Goal: Share content: Share content

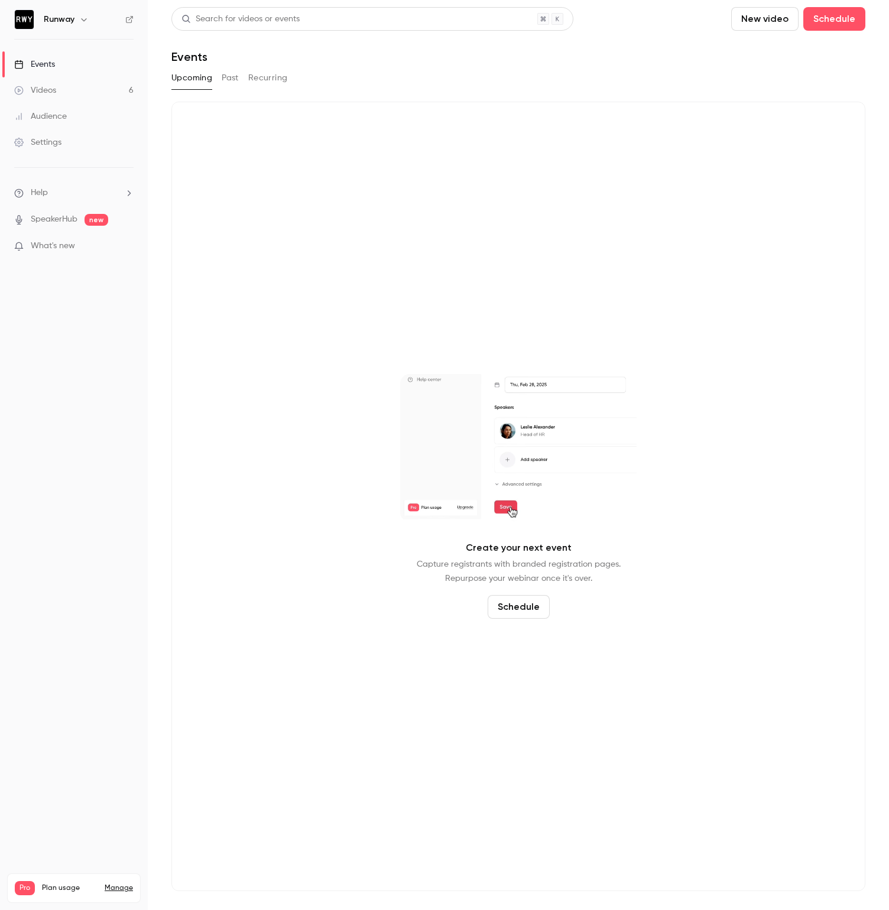
click at [59, 87] on link "Videos 6" at bounding box center [74, 90] width 148 height 26
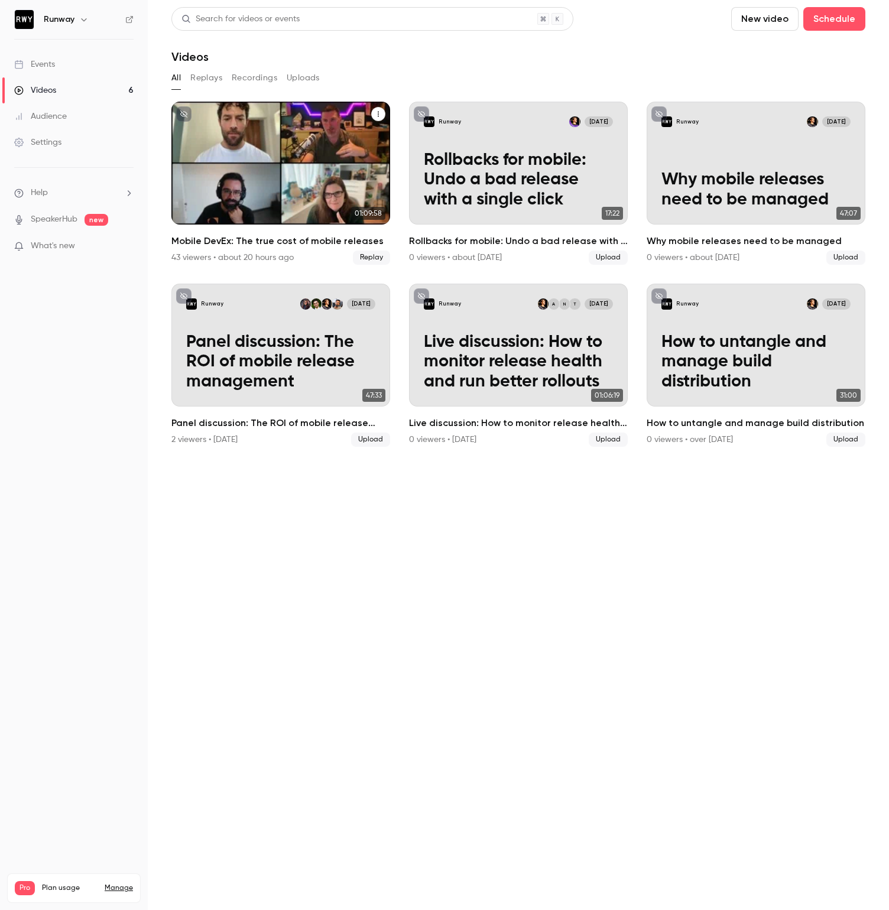
click at [267, 239] on h2 "Mobile DevEx: The true cost of mobile releases" at bounding box center [280, 241] width 219 height 14
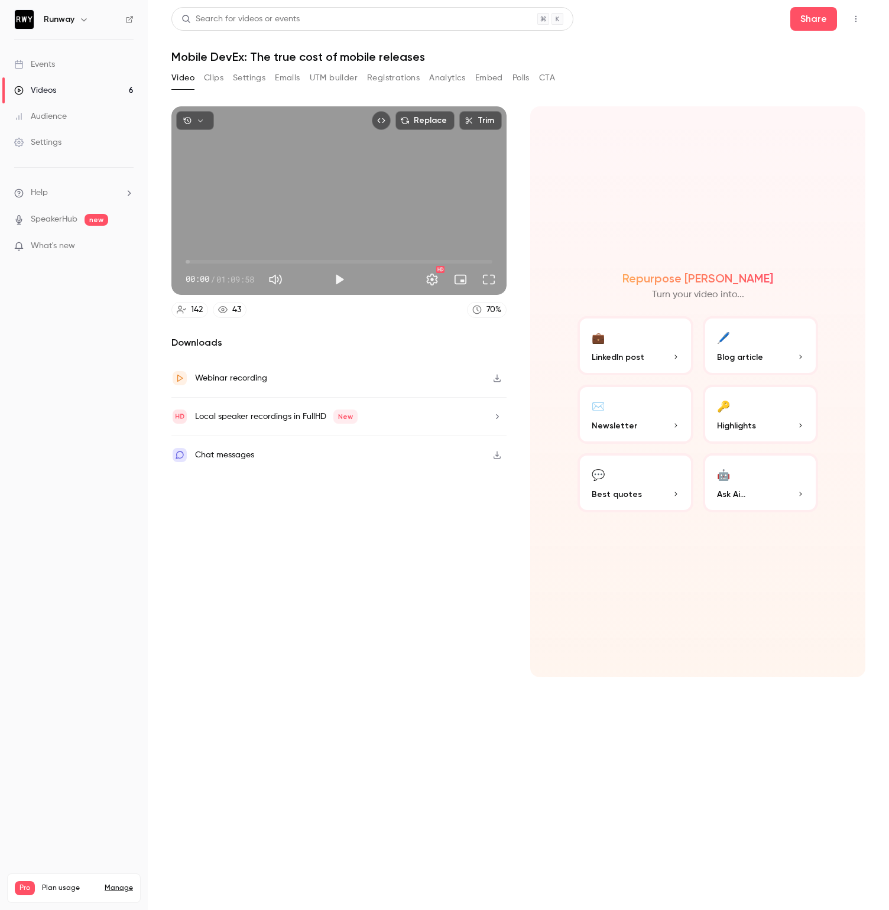
click at [750, 353] on span "Blog article" at bounding box center [740, 357] width 46 height 12
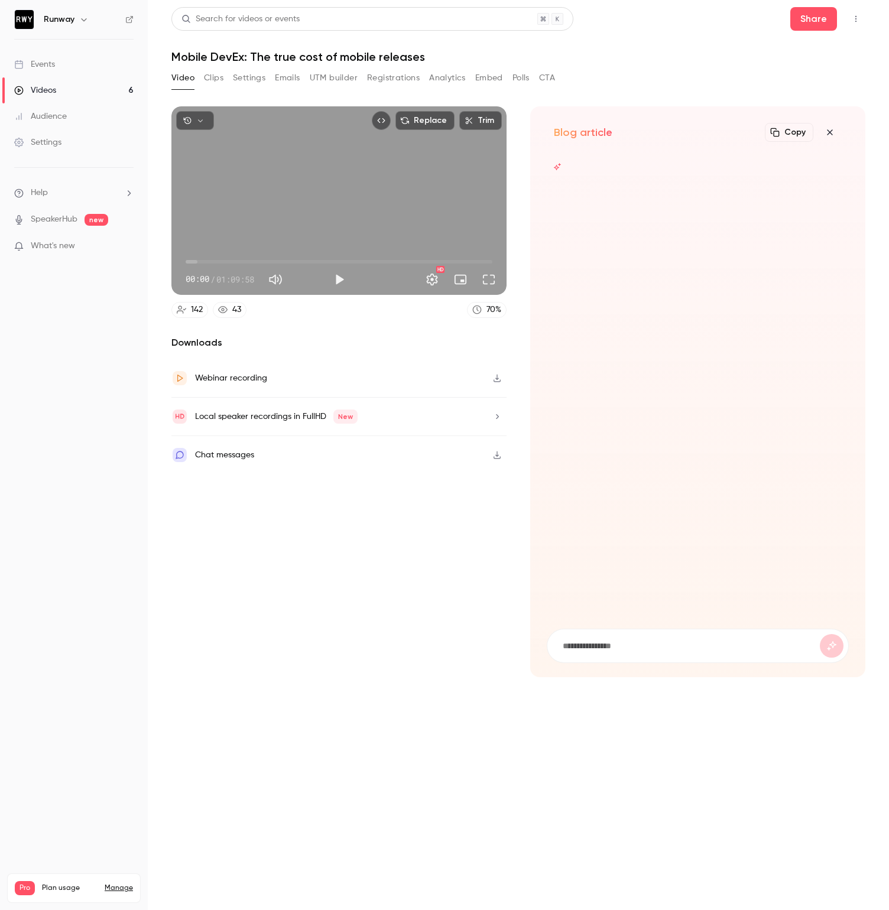
click at [830, 127] on button "button" at bounding box center [830, 133] width 24 height 24
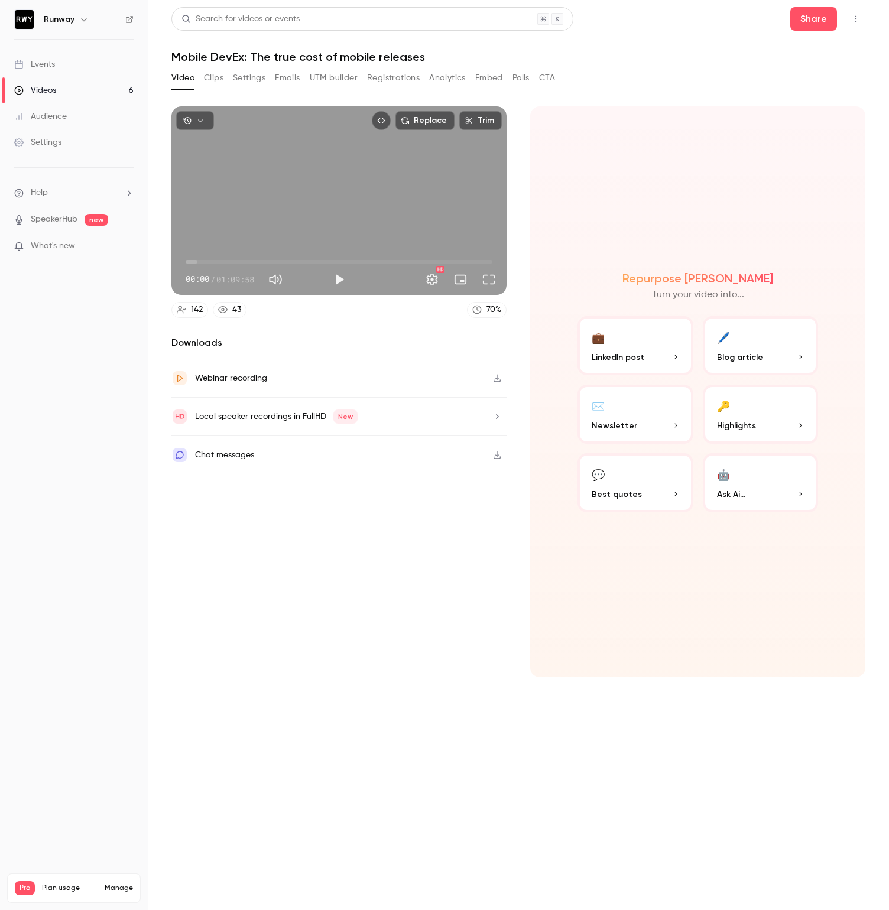
click at [647, 338] on button "💼 LinkedIn post" at bounding box center [635, 345] width 116 height 59
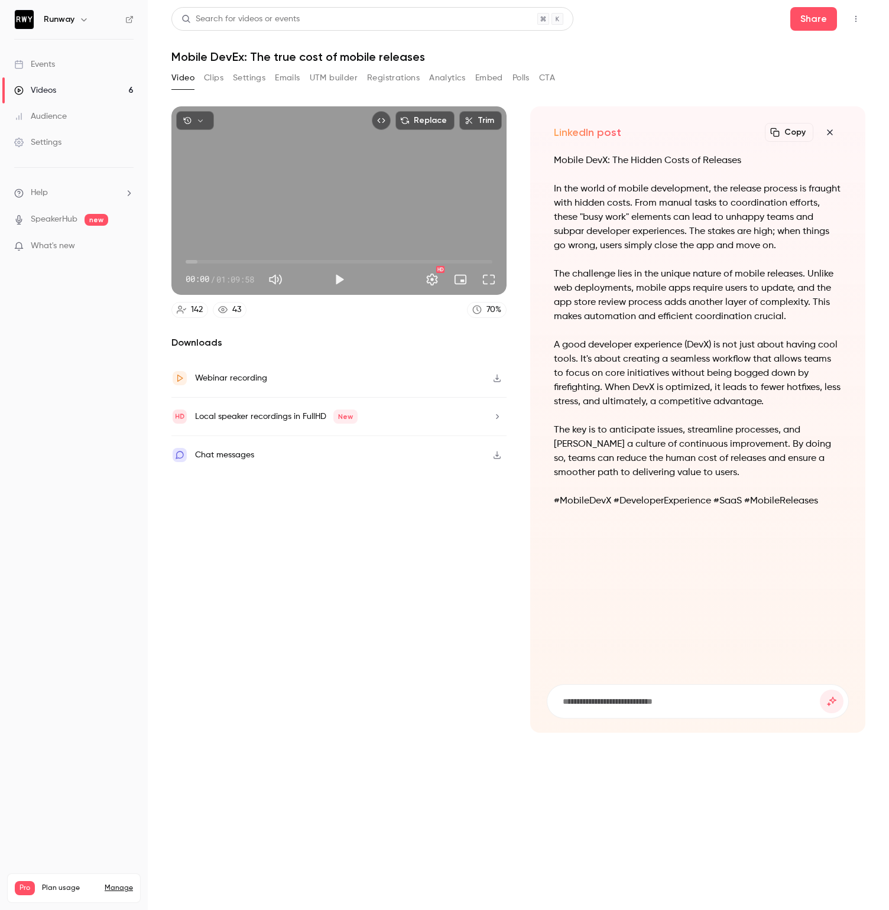
click at [832, 129] on icon "button" at bounding box center [829, 131] width 5 height 5
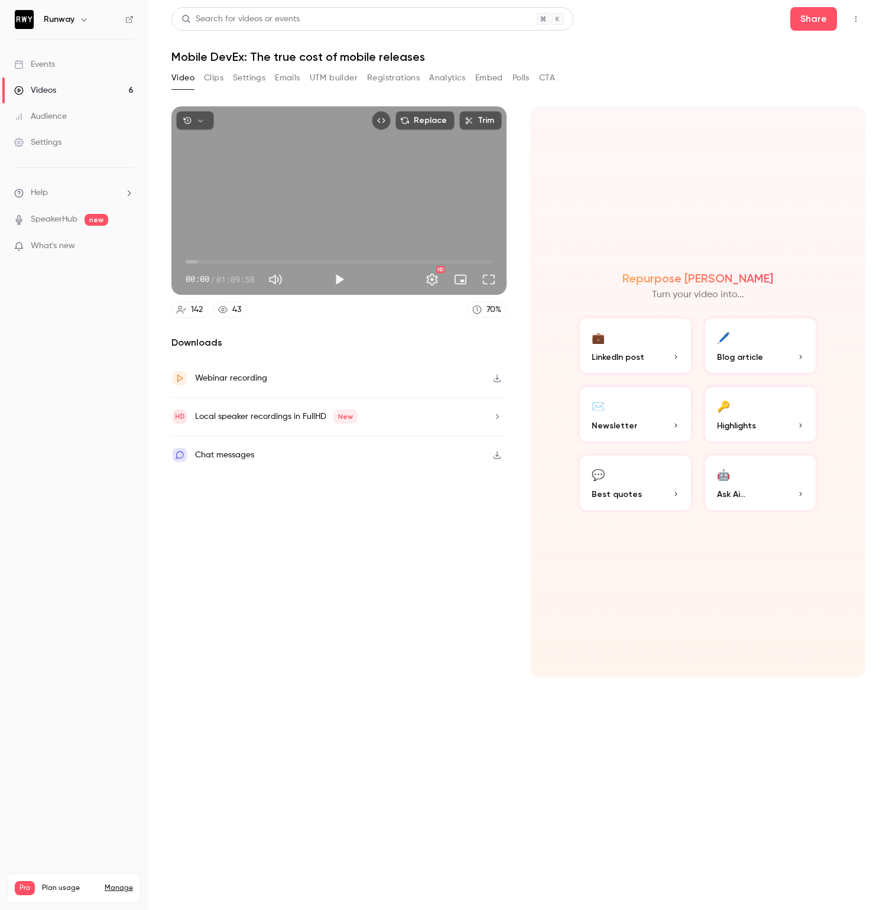
click at [212, 83] on button "Clips" at bounding box center [214, 78] width 20 height 19
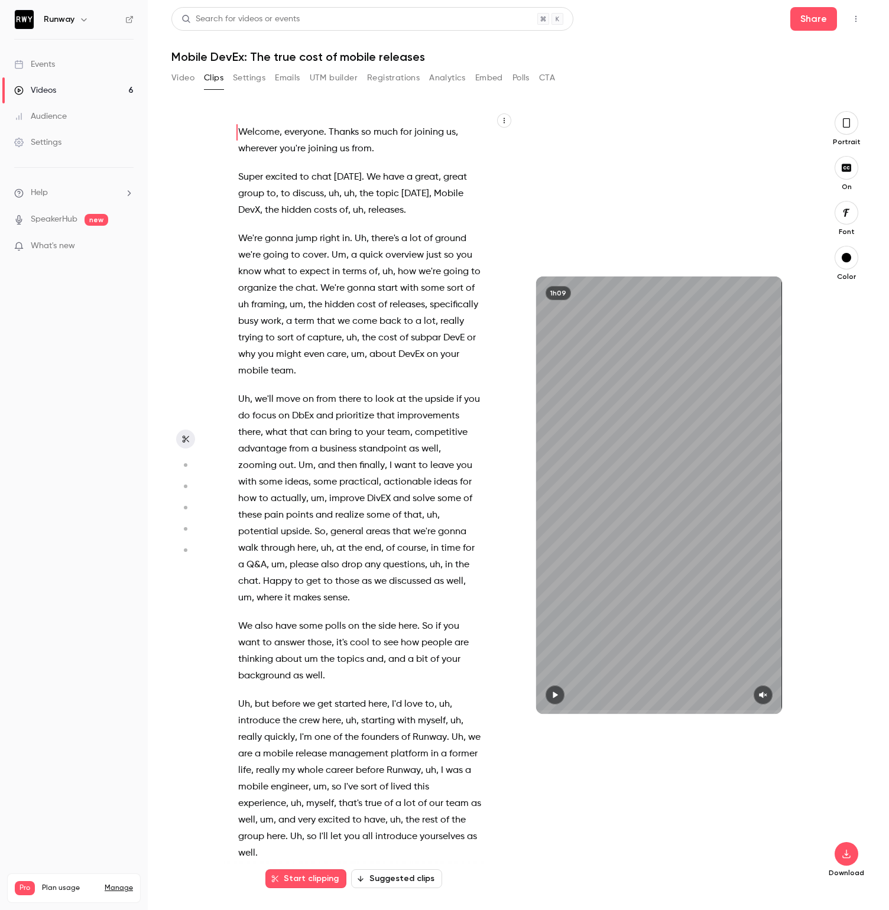
click at [415, 879] on button "Suggested clips" at bounding box center [396, 878] width 91 height 19
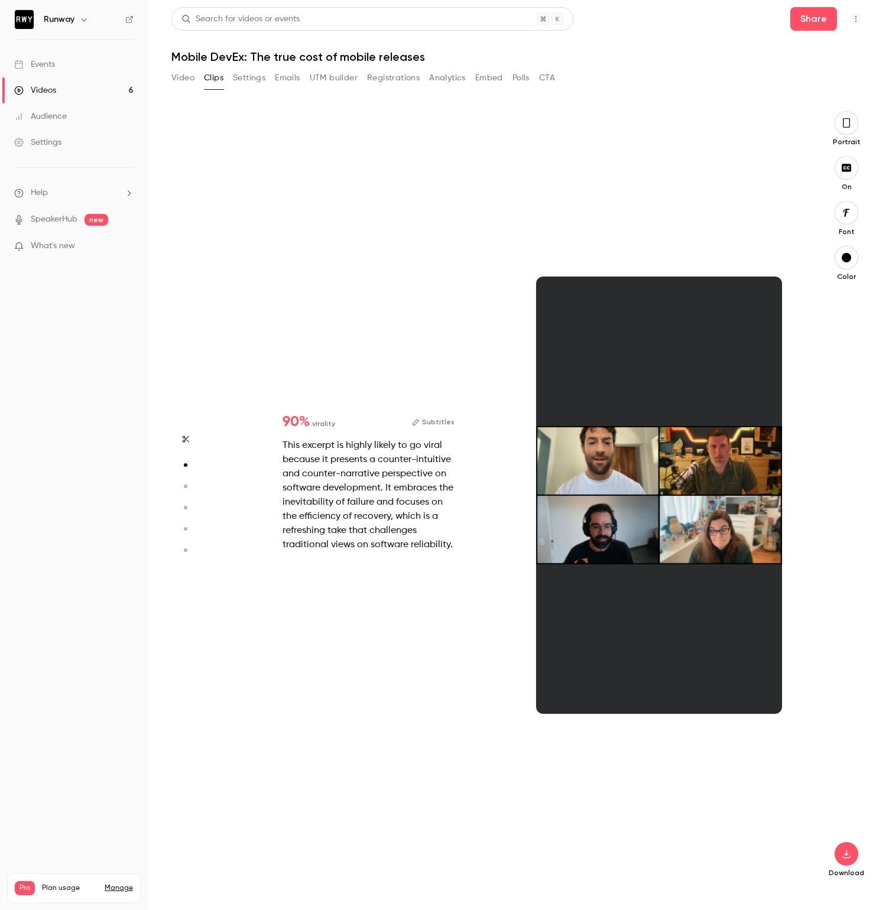
scroll to position [778, 0]
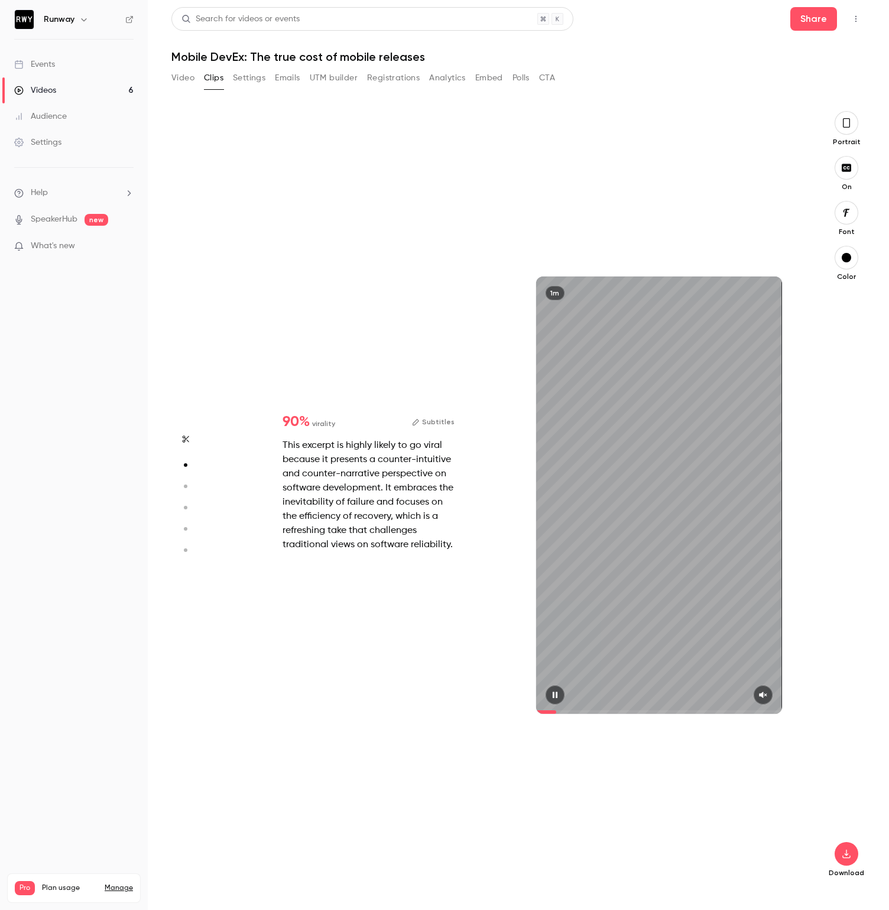
click at [756, 694] on button "button" at bounding box center [763, 695] width 19 height 19
click at [767, 696] on icon "button" at bounding box center [762, 695] width 9 height 8
click at [762, 694] on icon "button" at bounding box center [763, 695] width 8 height 7
drag, startPoint x: 564, startPoint y: 712, endPoint x: 521, endPoint y: 713, distance: 43.7
click at [521, 713] on div "1m" at bounding box center [659, 495] width 290 height 768
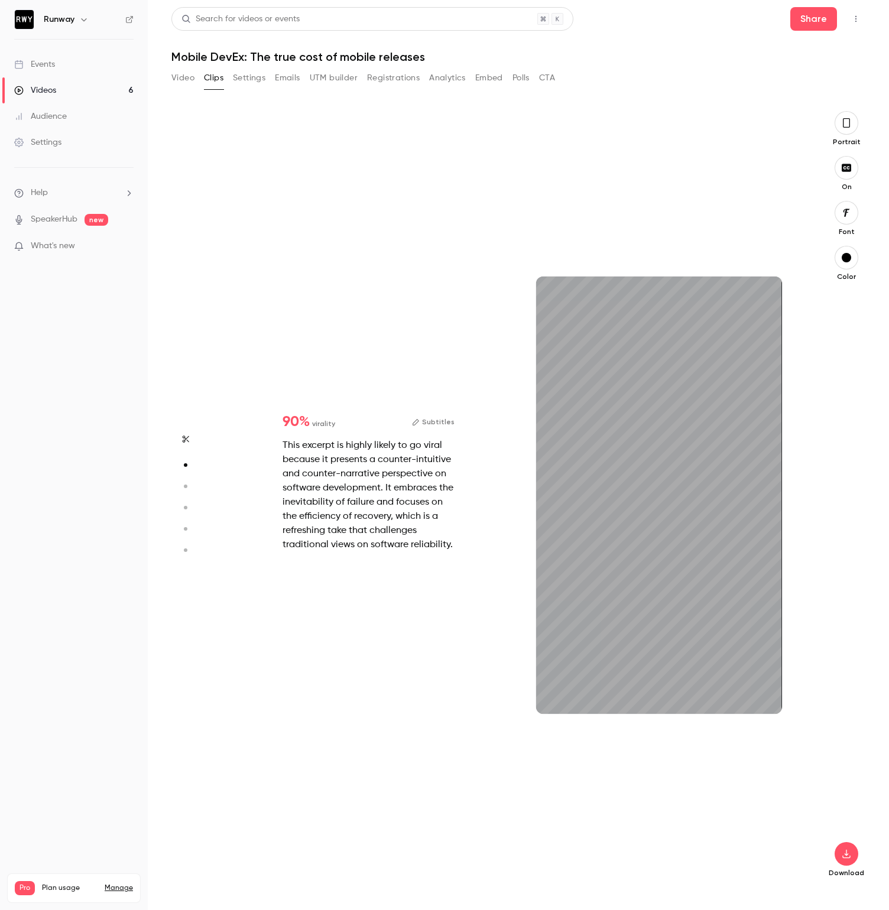
click at [186, 485] on circle "button" at bounding box center [186, 487] width 4 height 4
type input "*"
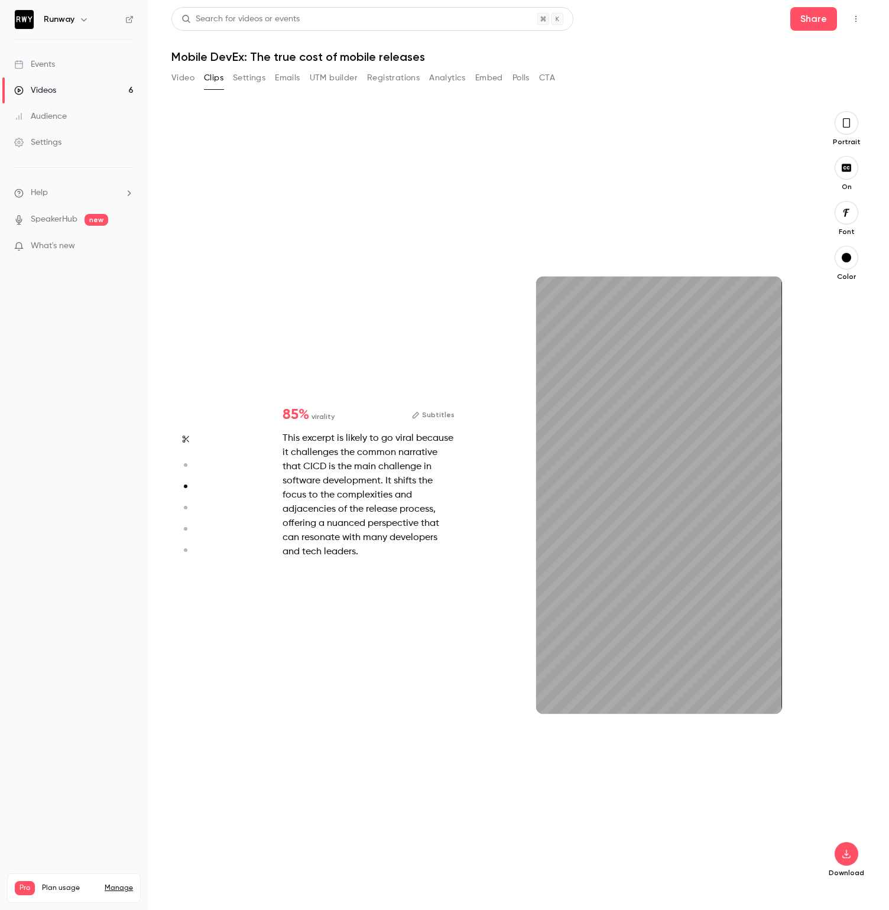
scroll to position [1555, 0]
click at [762, 694] on icon "button" at bounding box center [763, 695] width 8 height 7
click at [845, 119] on icon "button" at bounding box center [846, 122] width 9 height 13
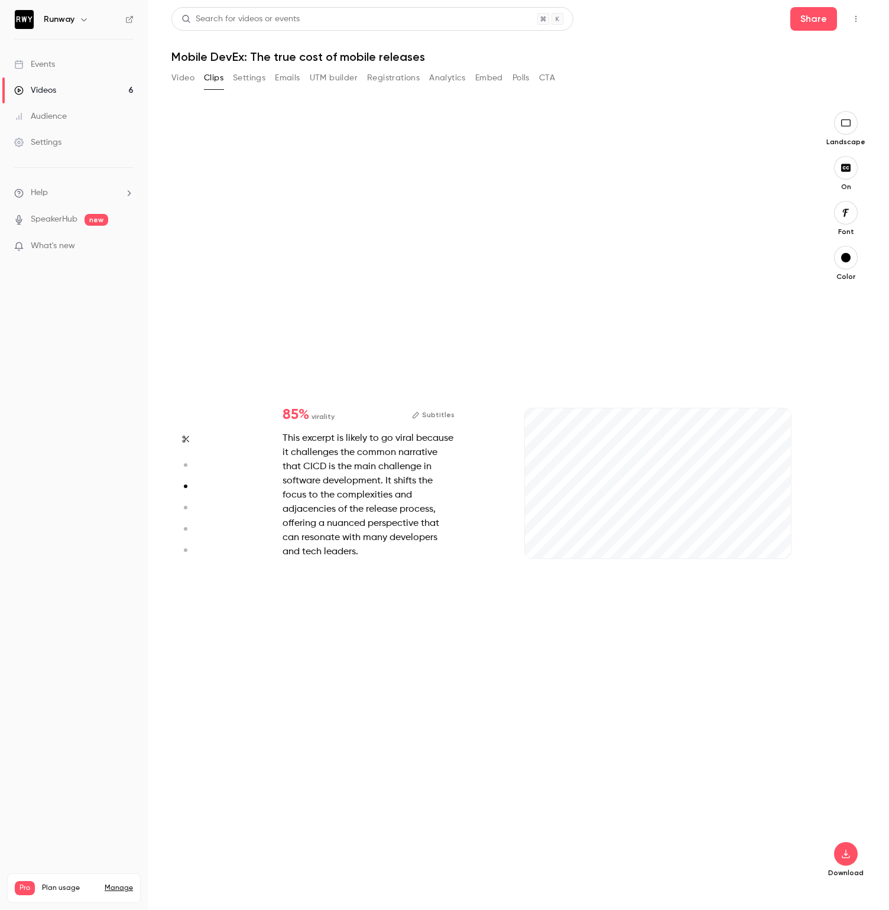
click at [846, 138] on p "Landscape" at bounding box center [845, 141] width 39 height 9
click at [845, 114] on button "button" at bounding box center [846, 123] width 24 height 24
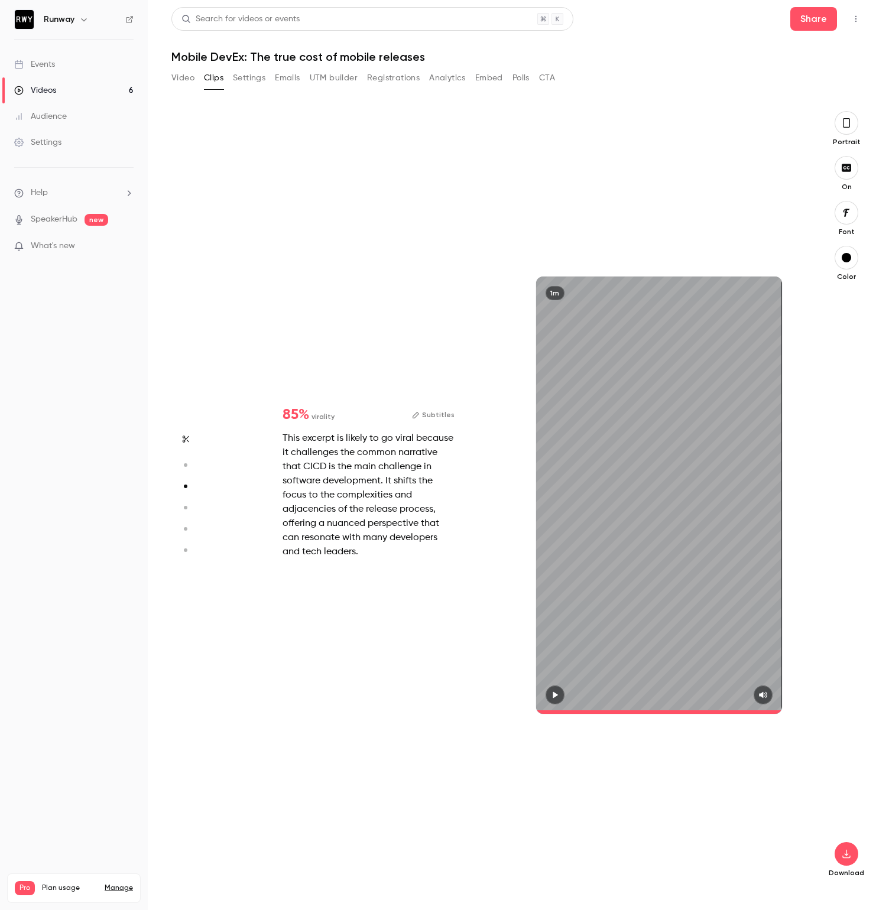
click at [184, 504] on icon "button" at bounding box center [185, 508] width 11 height 8
type input "*"
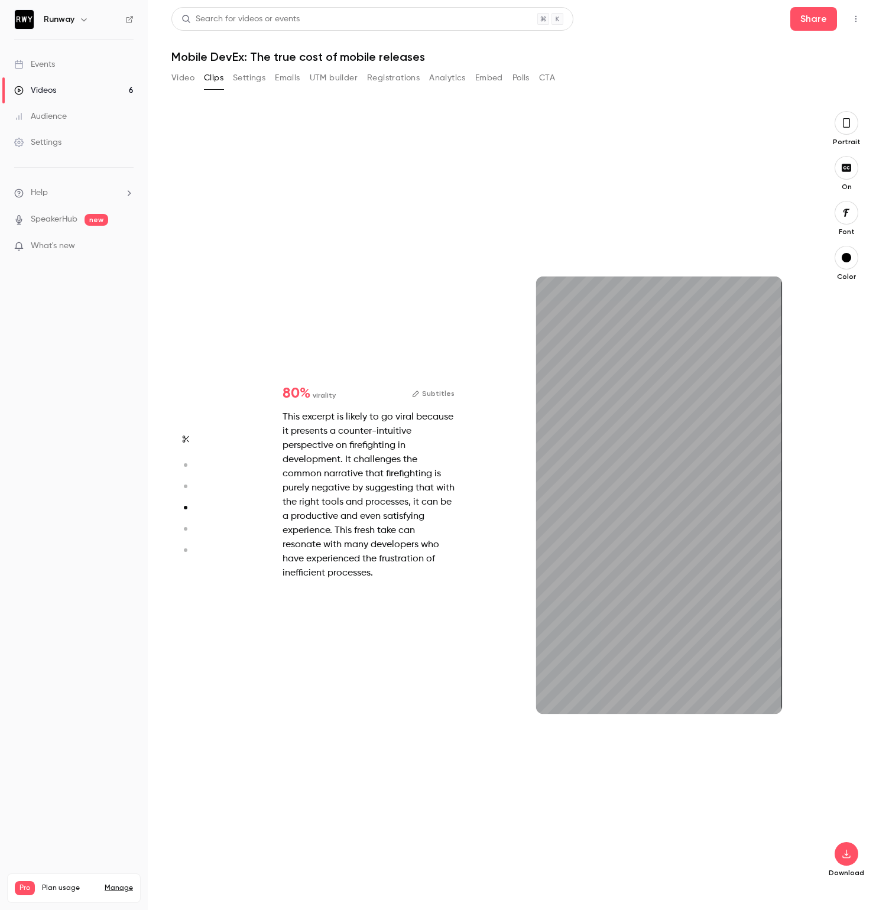
scroll to position [2333, 0]
click at [762, 700] on button "button" at bounding box center [763, 695] width 19 height 19
click at [185, 530] on icon "button" at bounding box center [185, 529] width 11 height 8
type input "*"
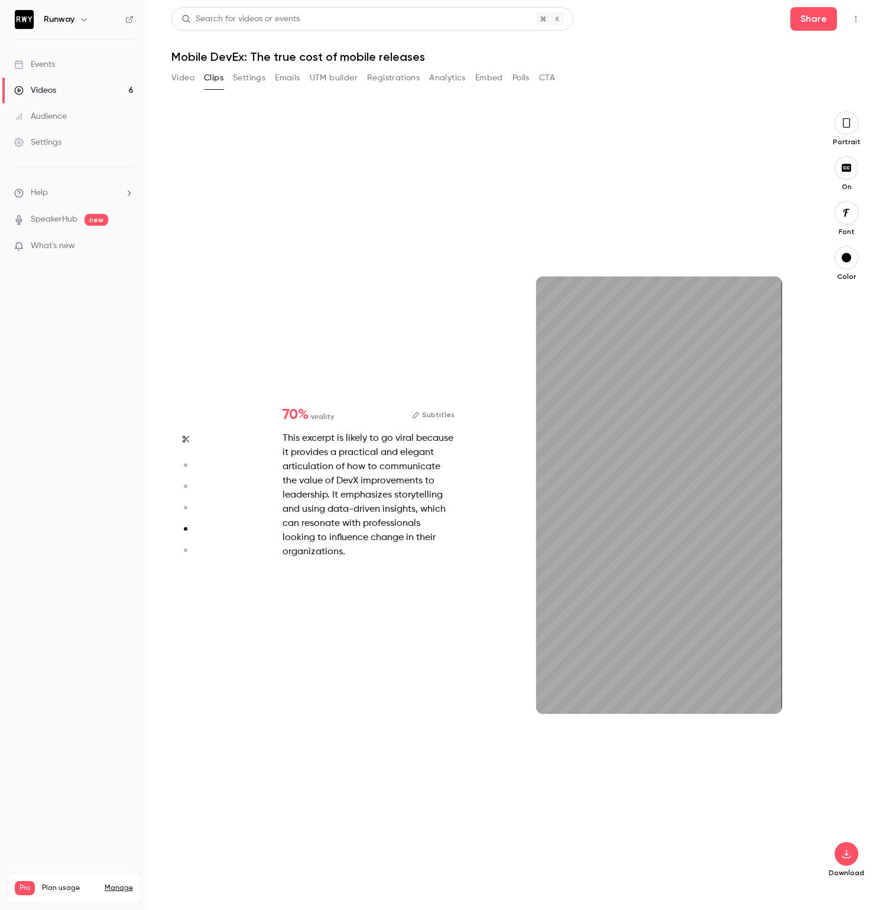
scroll to position [3111, 0]
click at [761, 699] on icon "button" at bounding box center [762, 695] width 9 height 8
click at [186, 550] on circle "button" at bounding box center [186, 550] width 4 height 4
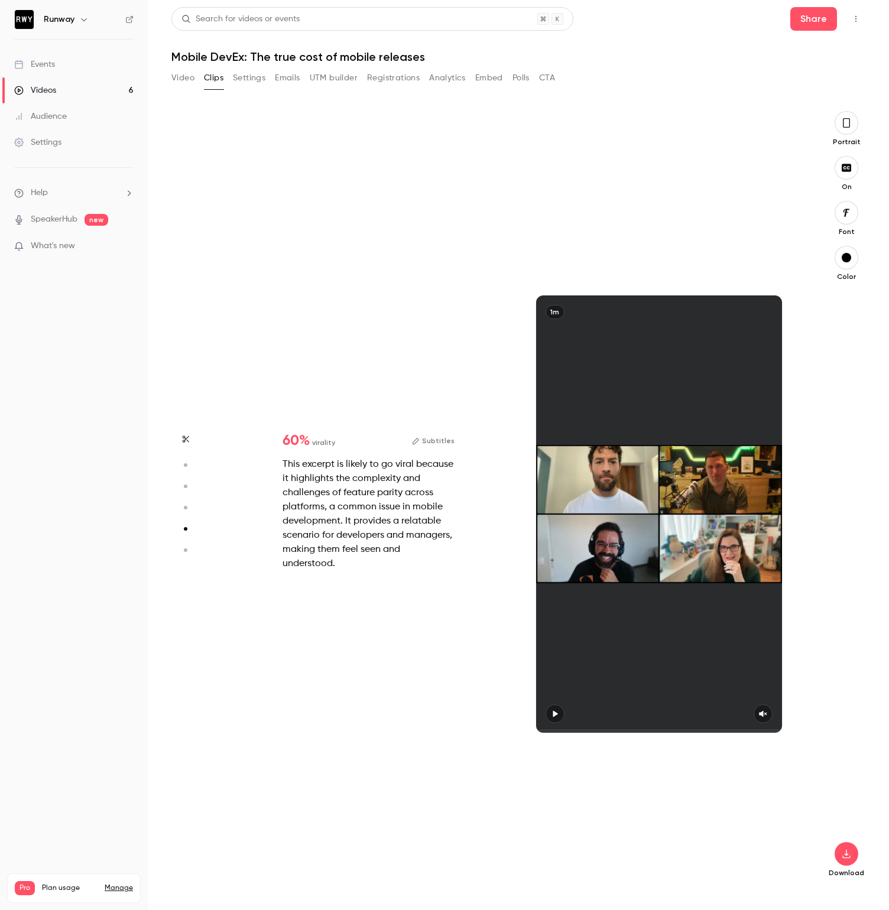
type input "*"
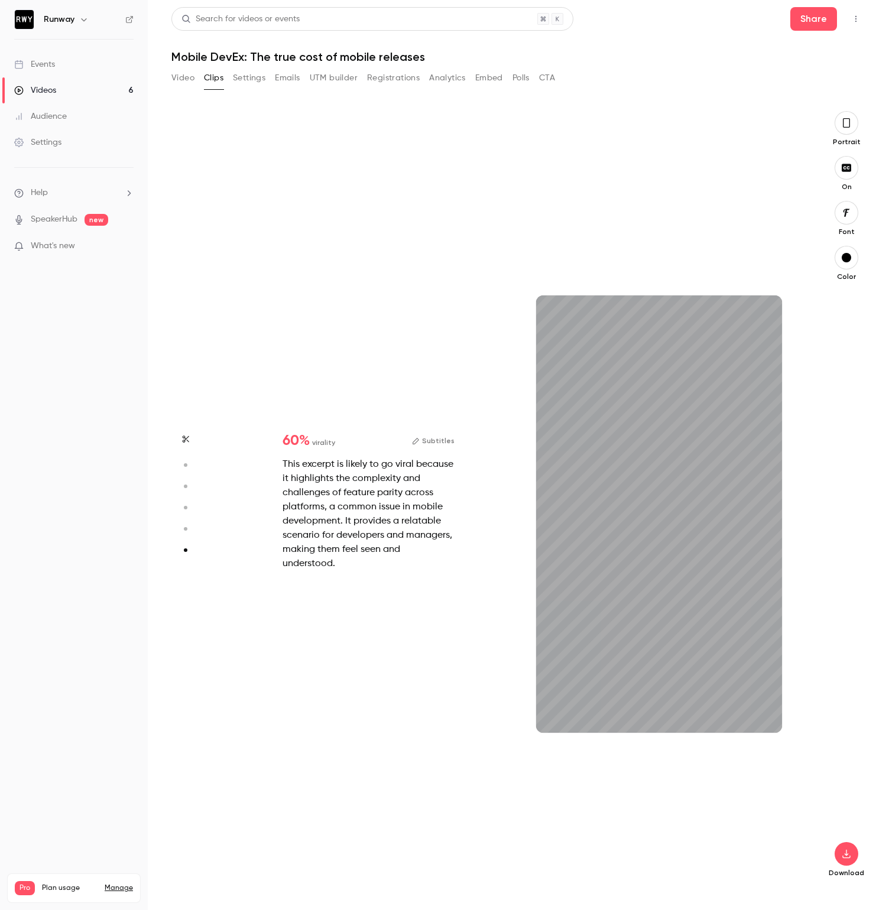
scroll to position [3870, 0]
click at [771, 718] on button "button" at bounding box center [763, 713] width 19 height 19
click at [848, 203] on button "button" at bounding box center [846, 213] width 24 height 24
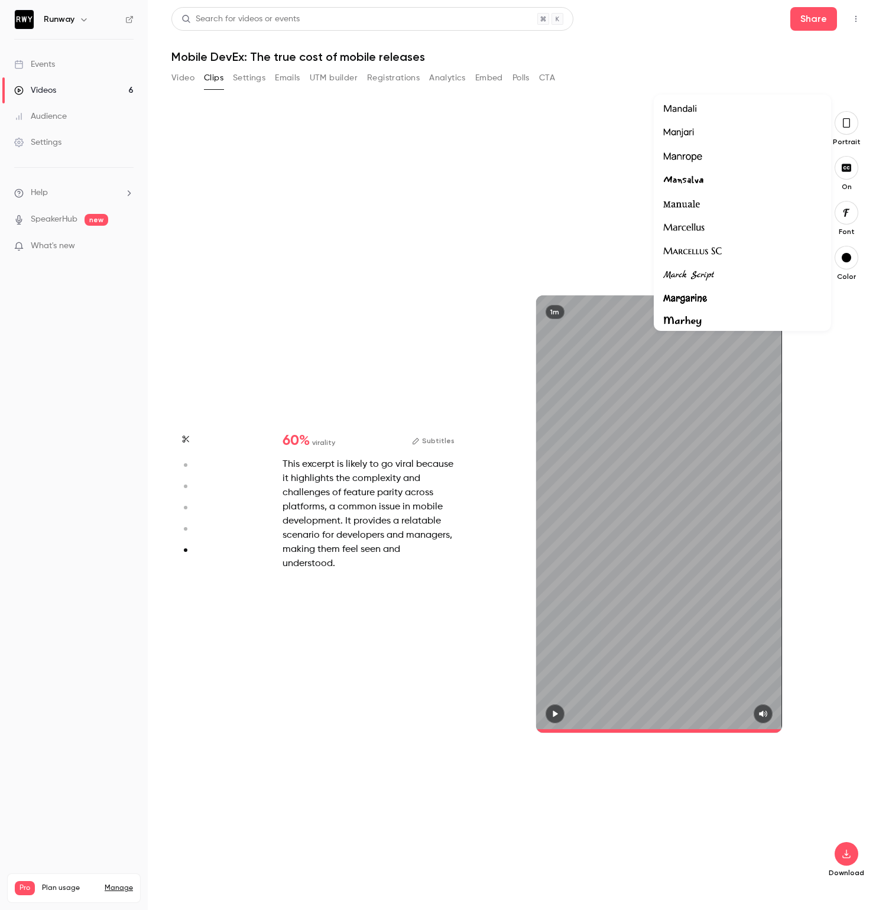
click at [703, 154] on div at bounding box center [742, 157] width 158 height 15
click at [183, 457] on button "button" at bounding box center [185, 465] width 19 height 19
type input "*"
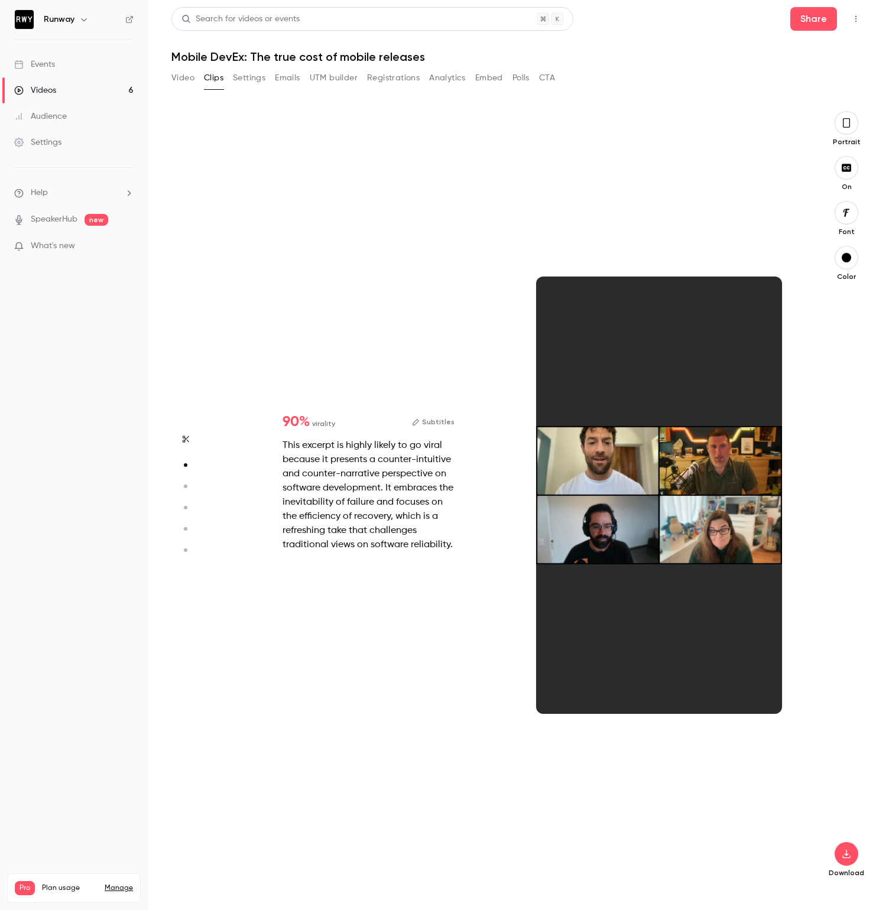
scroll to position [778, 0]
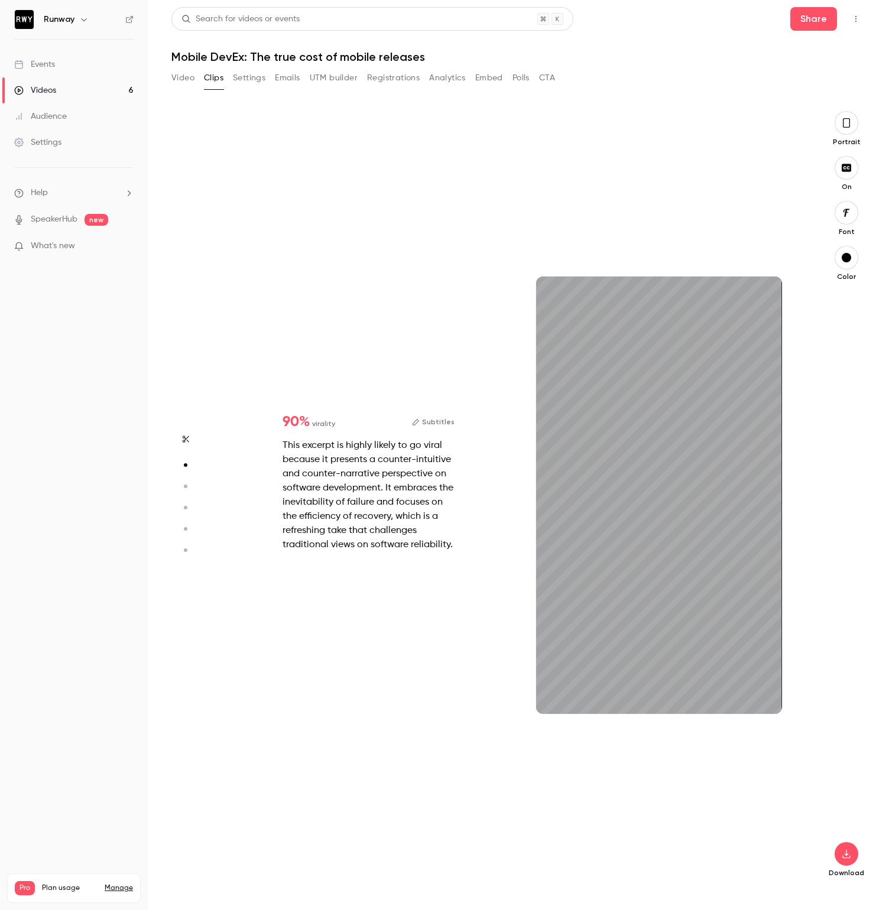
click at [842, 220] on button "button" at bounding box center [846, 213] width 24 height 24
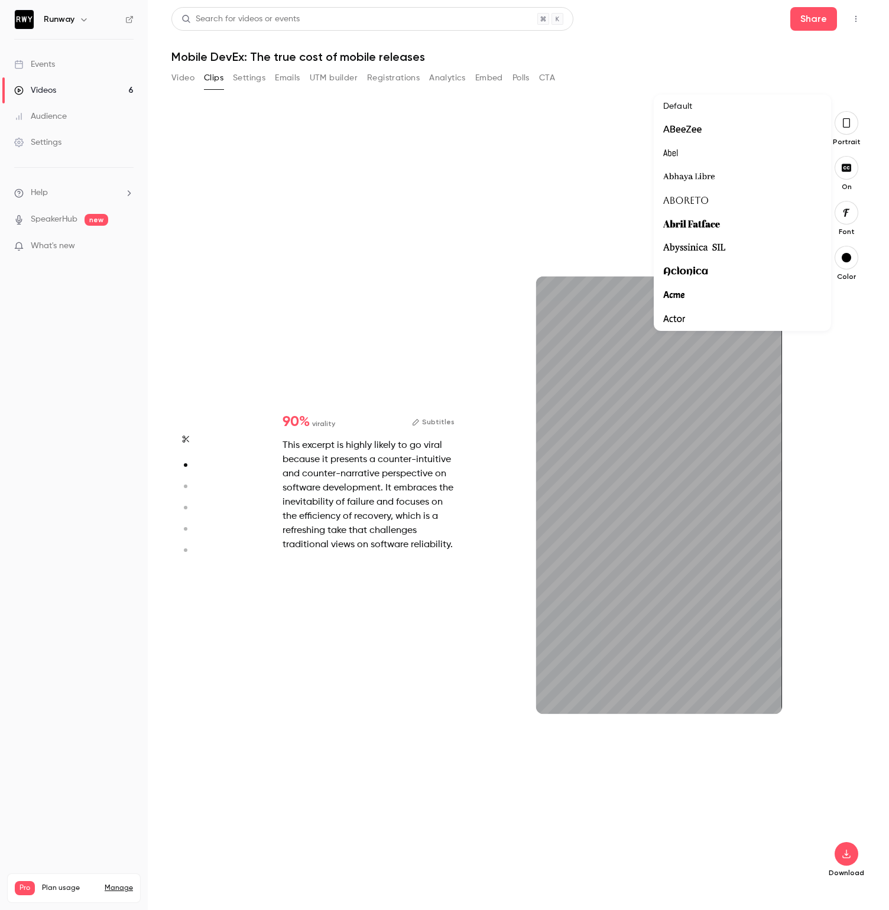
click at [854, 333] on div at bounding box center [444, 455] width 889 height 910
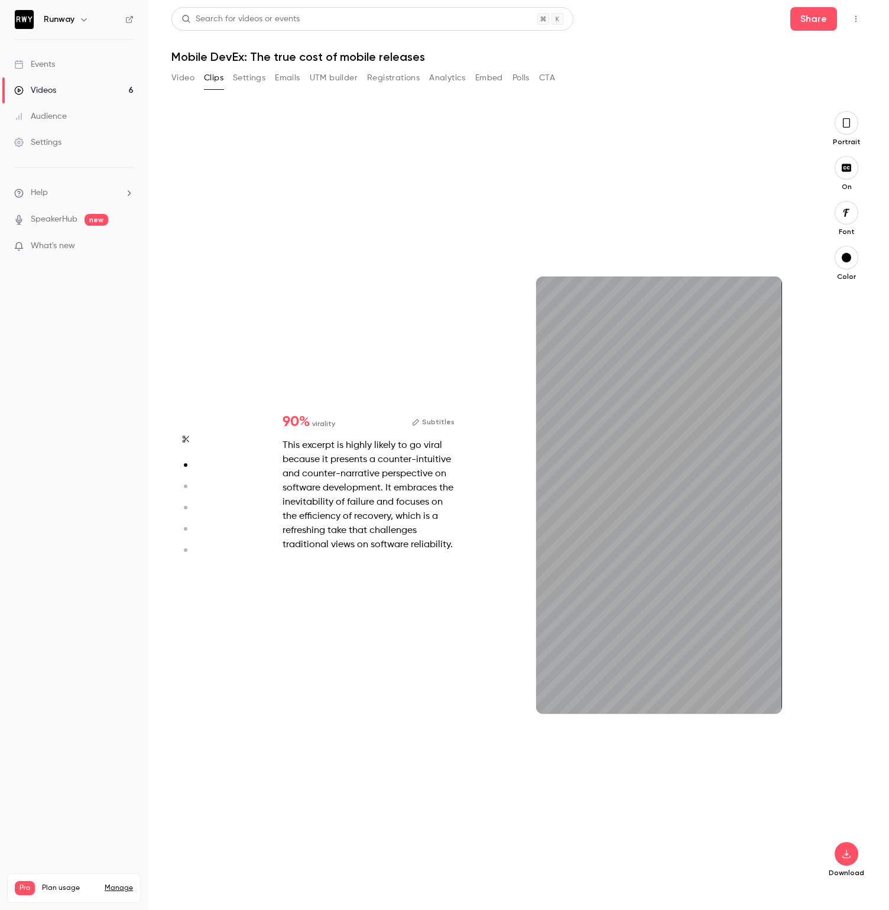
click at [843, 261] on div "button" at bounding box center [846, 257] width 9 height 9
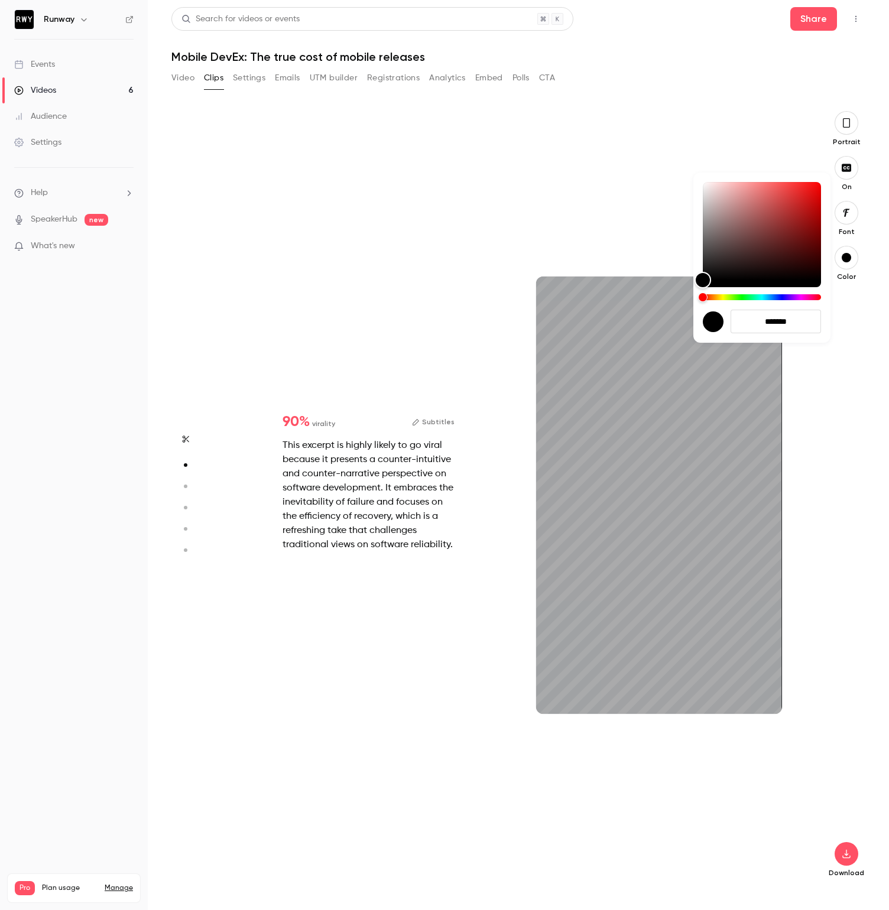
click at [777, 326] on input "*******" at bounding box center [775, 322] width 90 height 24
type input "***"
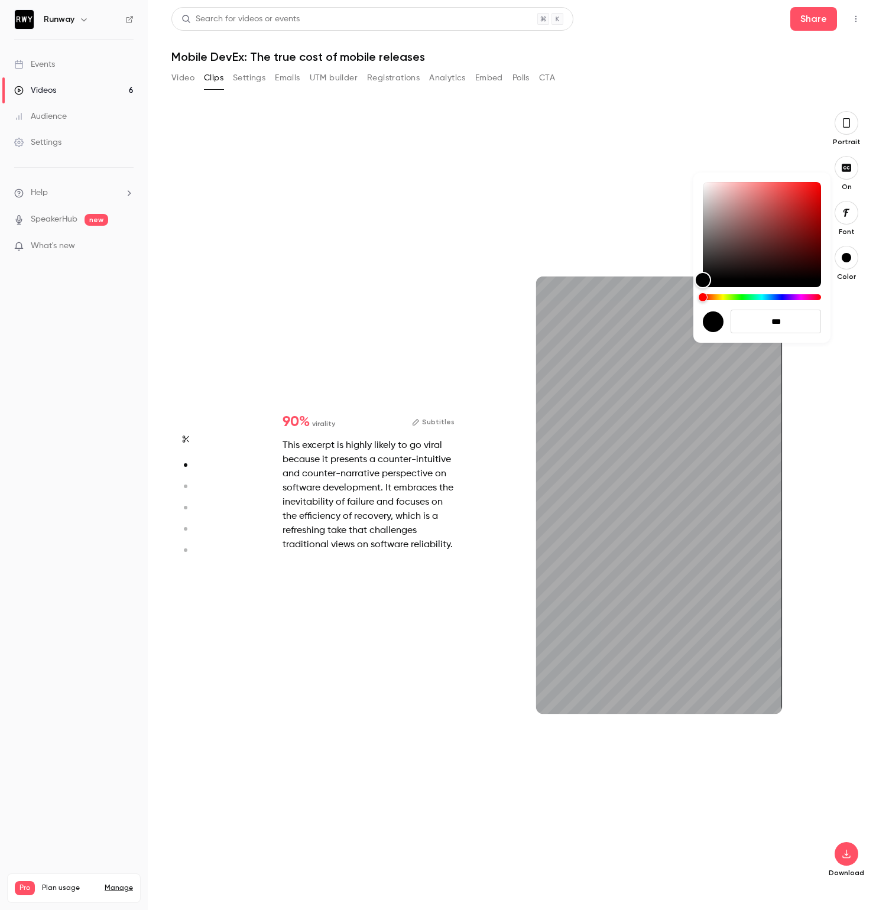
type input "****"
type input "***"
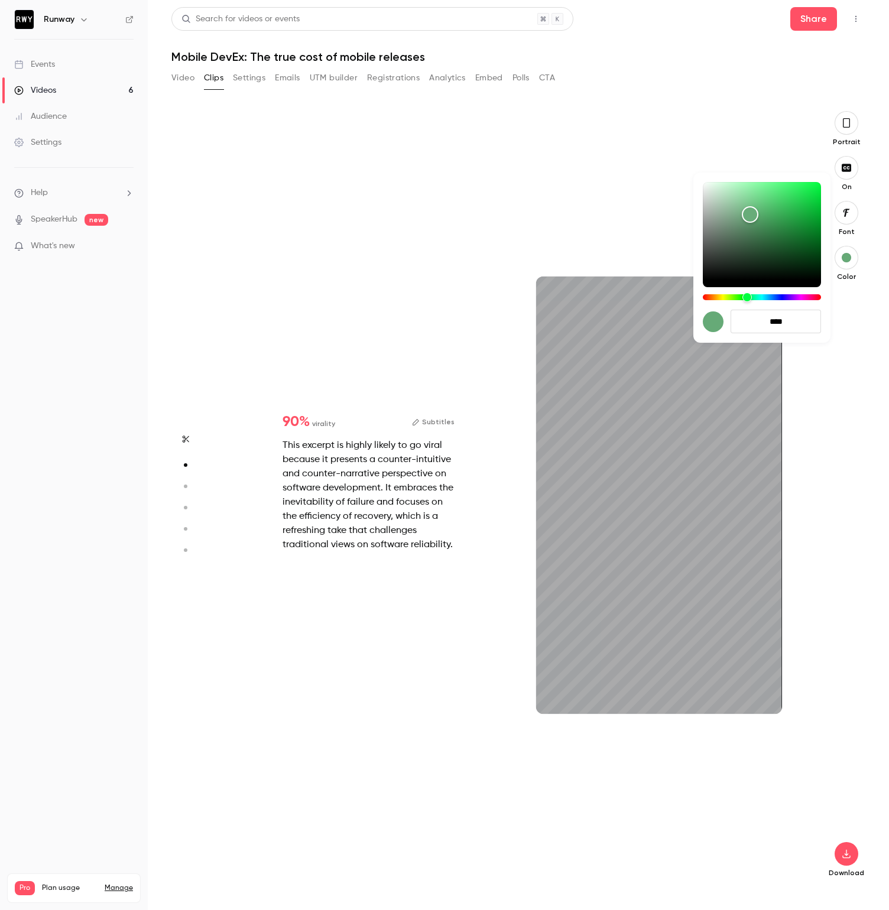
type input "****"
type input "*******"
type input "****"
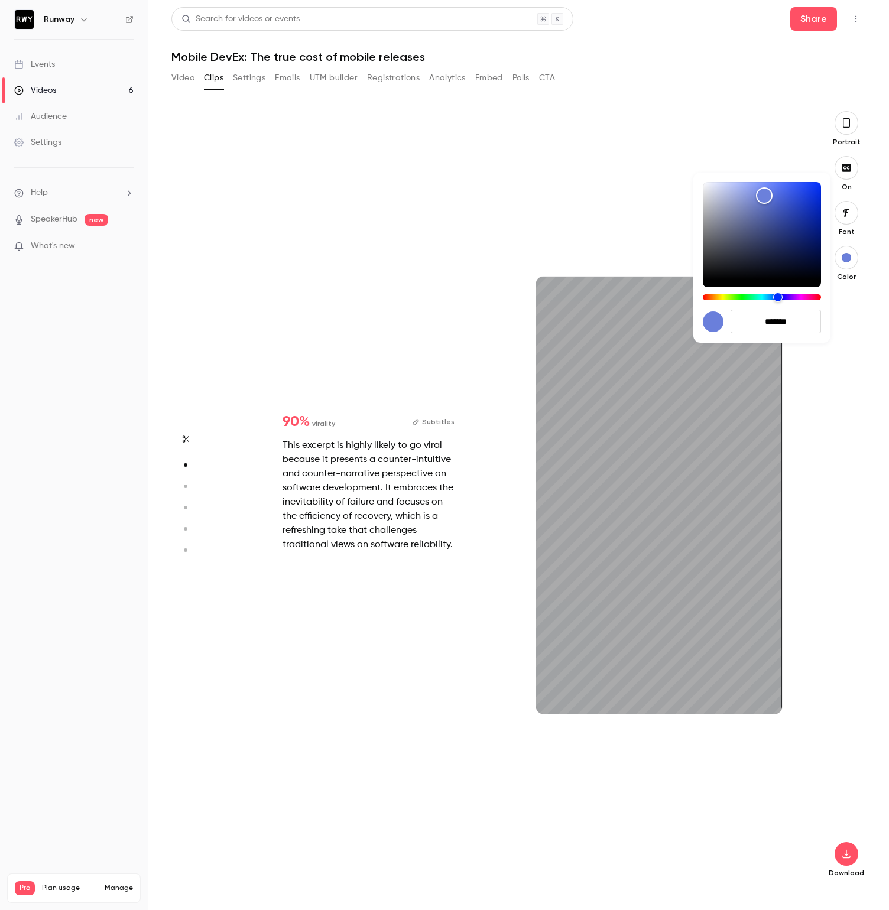
type input "*******"
type input "****"
type input "*******"
click at [838, 447] on div at bounding box center [444, 455] width 889 height 910
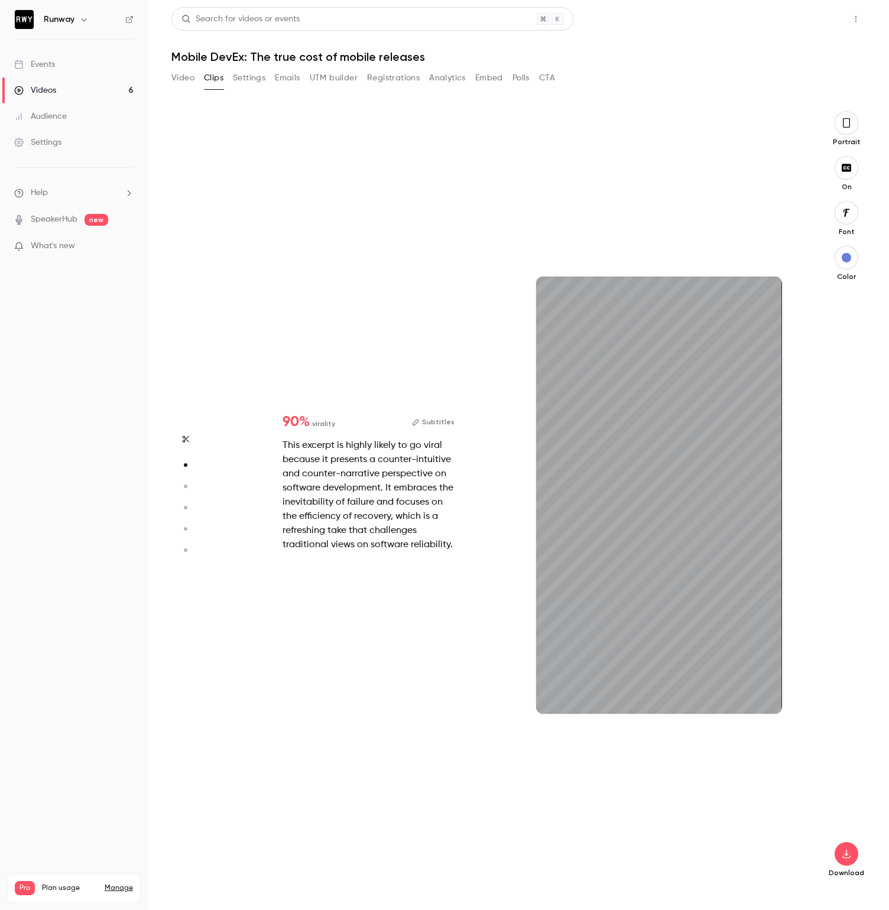
click at [830, 18] on button "Share" at bounding box center [813, 19] width 47 height 24
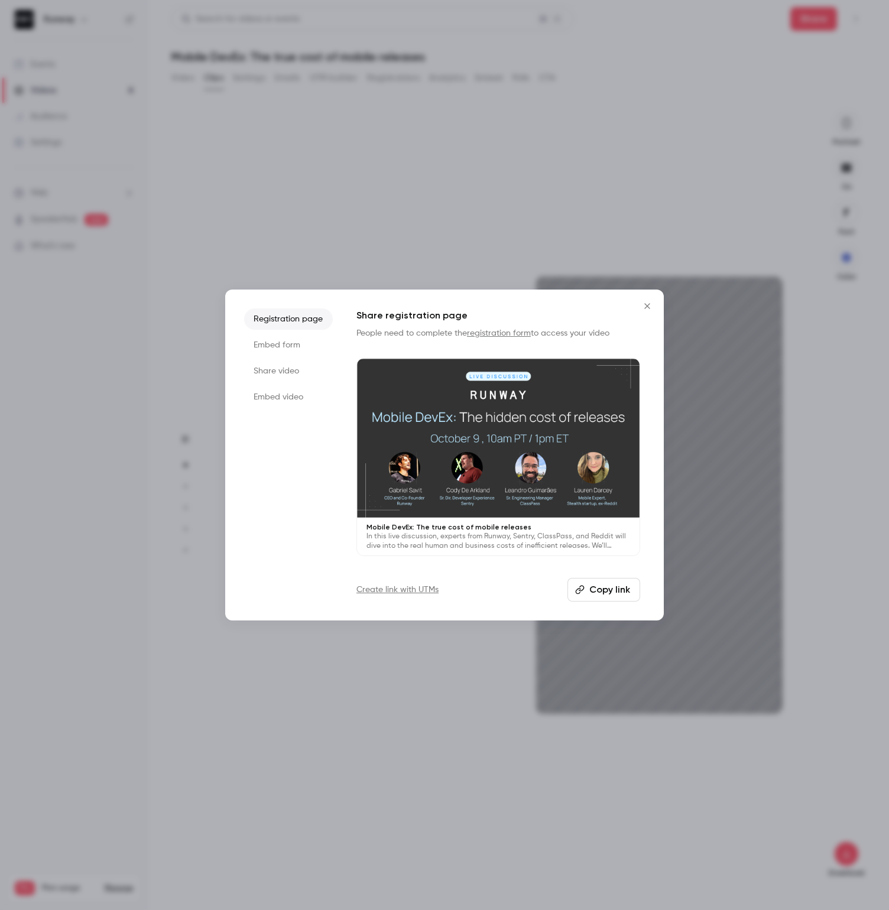
click at [644, 310] on icon "Close" at bounding box center [647, 305] width 14 height 9
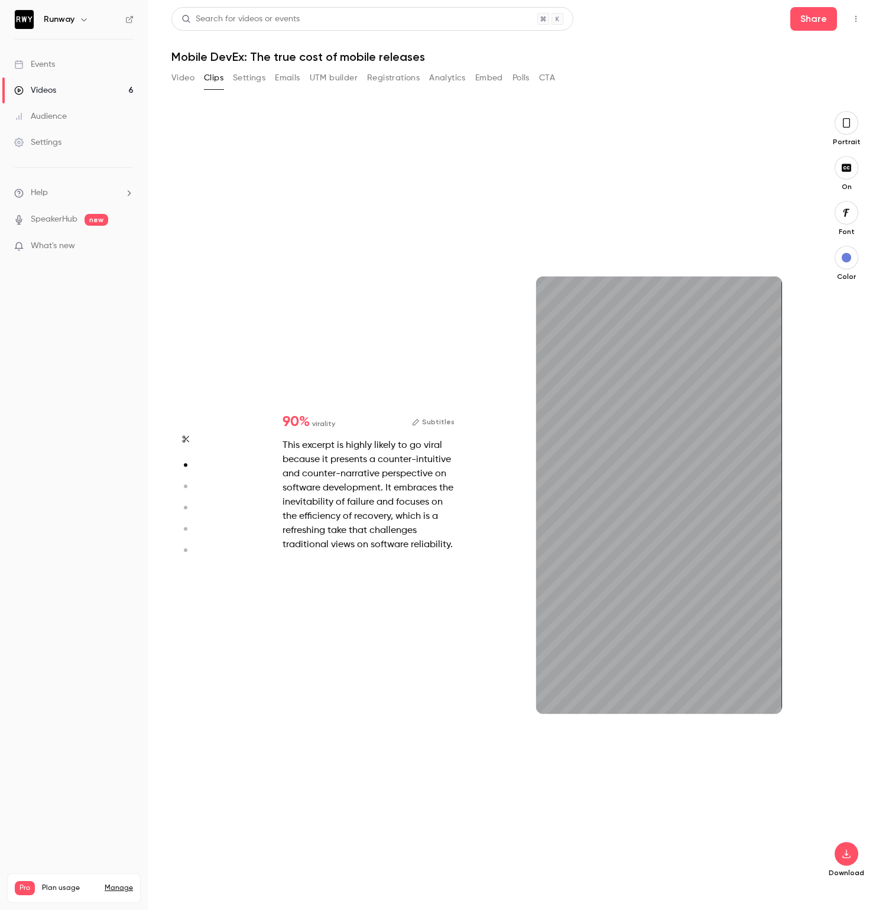
click at [381, 257] on div "90 % virality Subtitles This excerpt is highly likely to go viral because it pr…" at bounding box center [513, 495] width 580 height 768
type input "****"
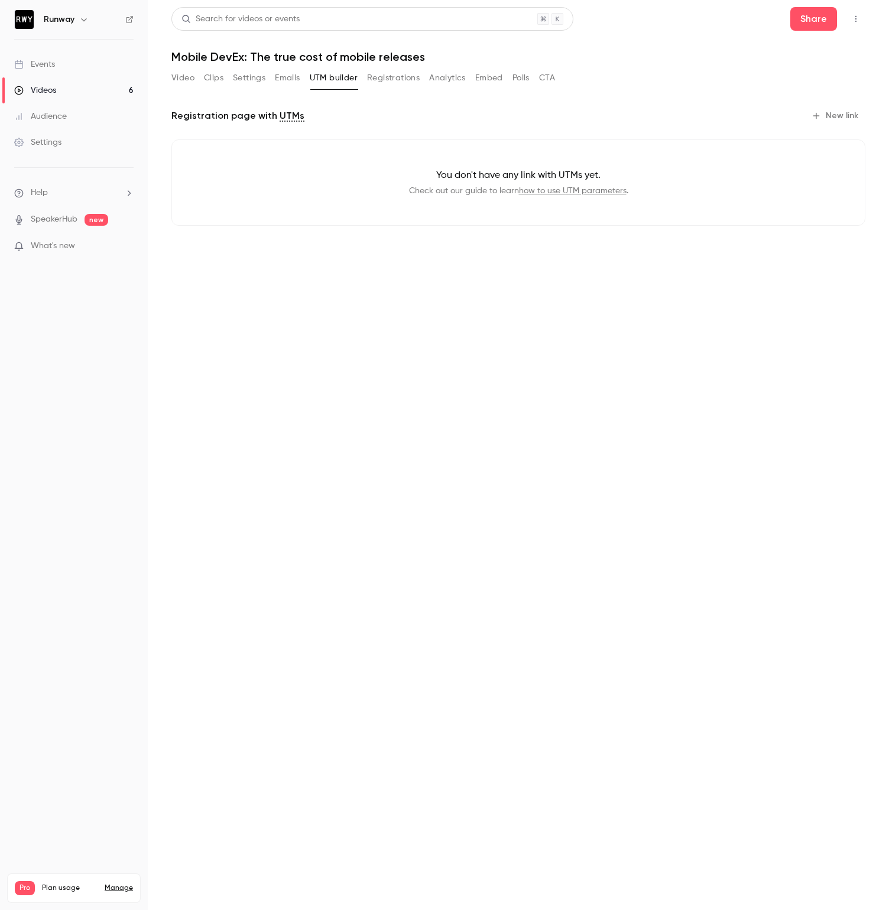
click at [190, 81] on button "Video" at bounding box center [182, 78] width 23 height 19
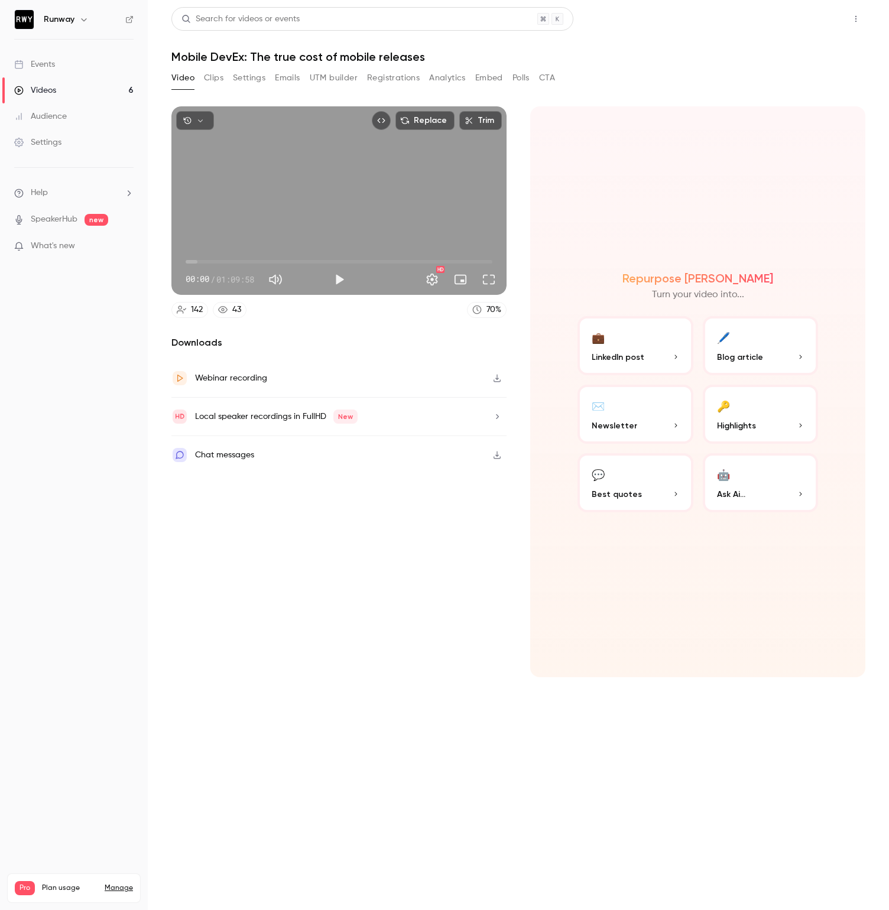
click at [813, 18] on button "Share" at bounding box center [813, 19] width 47 height 24
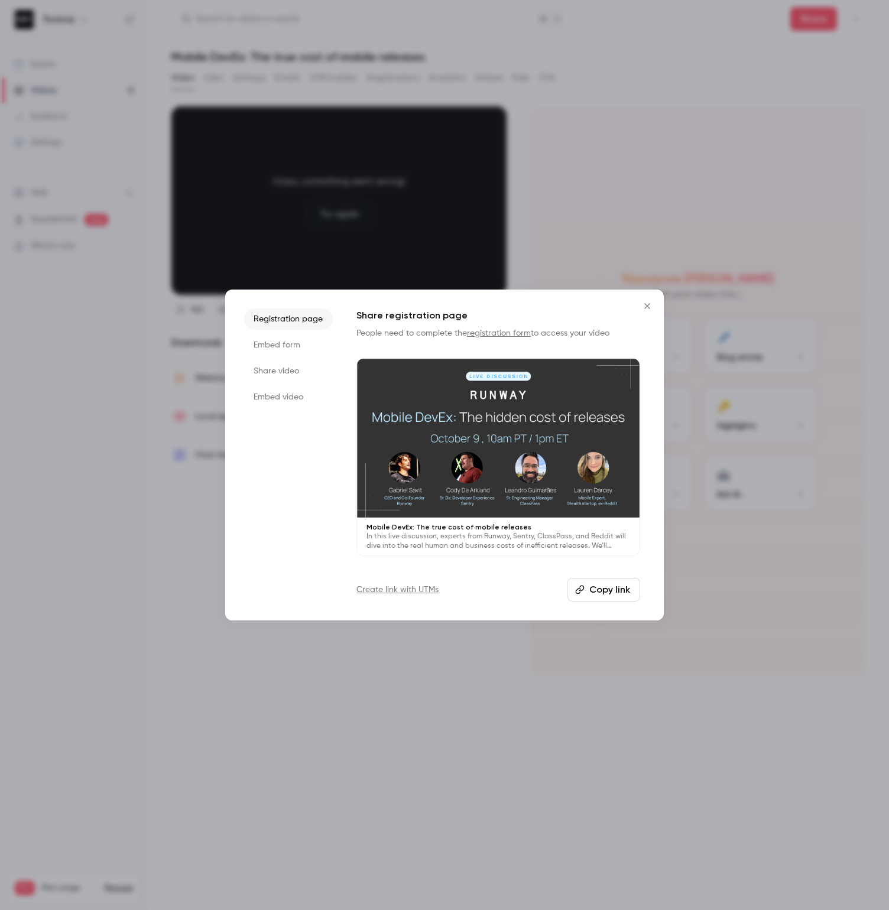
click at [286, 366] on li "Share video" at bounding box center [288, 371] width 89 height 21
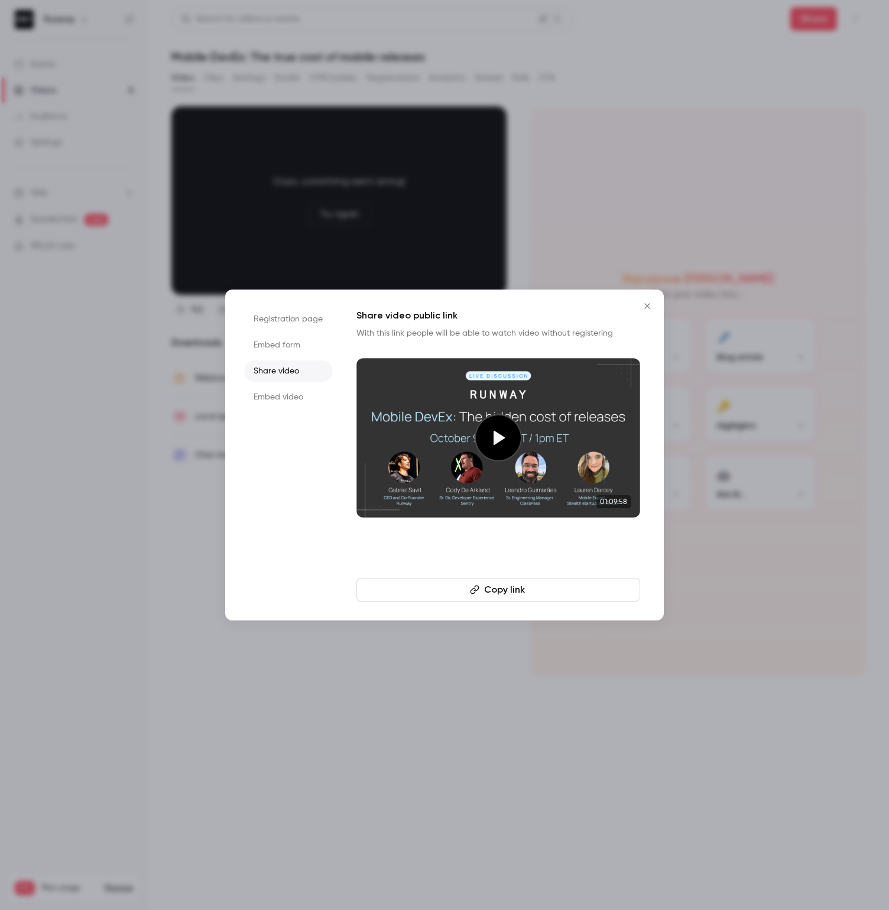
click at [511, 586] on button "Copy link" at bounding box center [498, 590] width 284 height 24
